Goal: Task Accomplishment & Management: Manage account settings

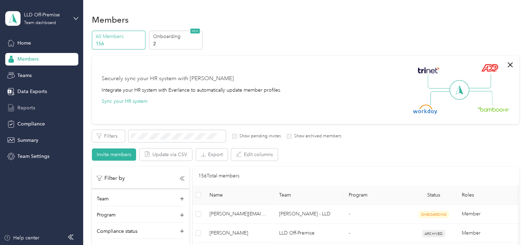
click at [31, 106] on span "Reports" at bounding box center [26, 107] width 18 height 7
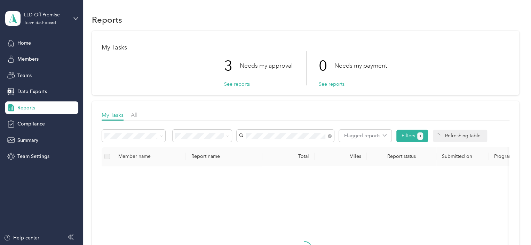
click at [266, 146] on span "[PERSON_NAME]" at bounding box center [261, 148] width 39 height 6
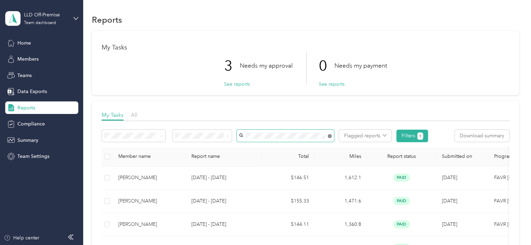
click at [331, 136] on icon at bounding box center [330, 136] width 4 height 4
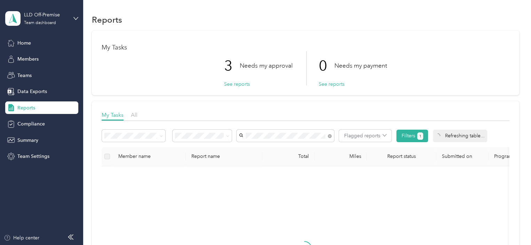
click at [269, 148] on span "[PERSON_NAME]" at bounding box center [261, 147] width 39 height 6
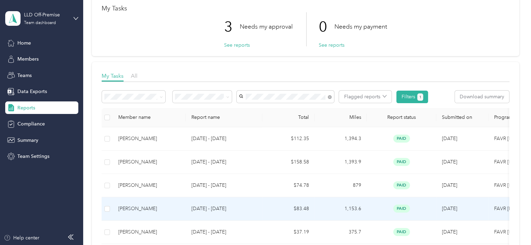
scroll to position [35, 0]
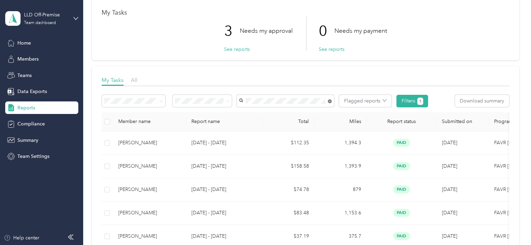
click at [330, 102] on icon at bounding box center [330, 101] width 4 height 4
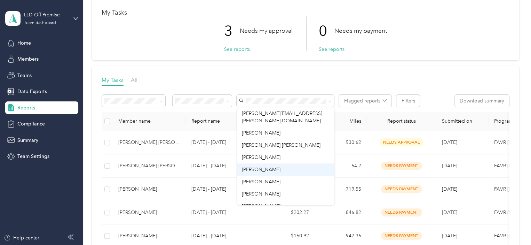
click at [264, 166] on span "[PERSON_NAME]" at bounding box center [261, 169] width 39 height 6
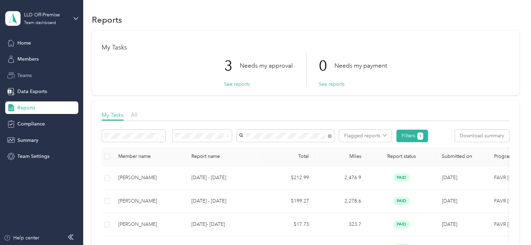
click at [28, 76] on span "Teams" at bounding box center [24, 75] width 14 height 7
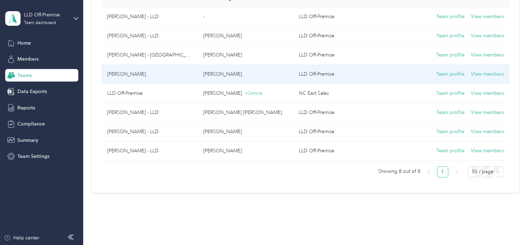
scroll to position [104, 0]
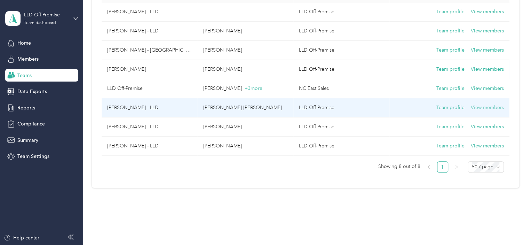
click at [486, 105] on button "View members" at bounding box center [487, 108] width 33 height 8
